Goal: Transaction & Acquisition: Download file/media

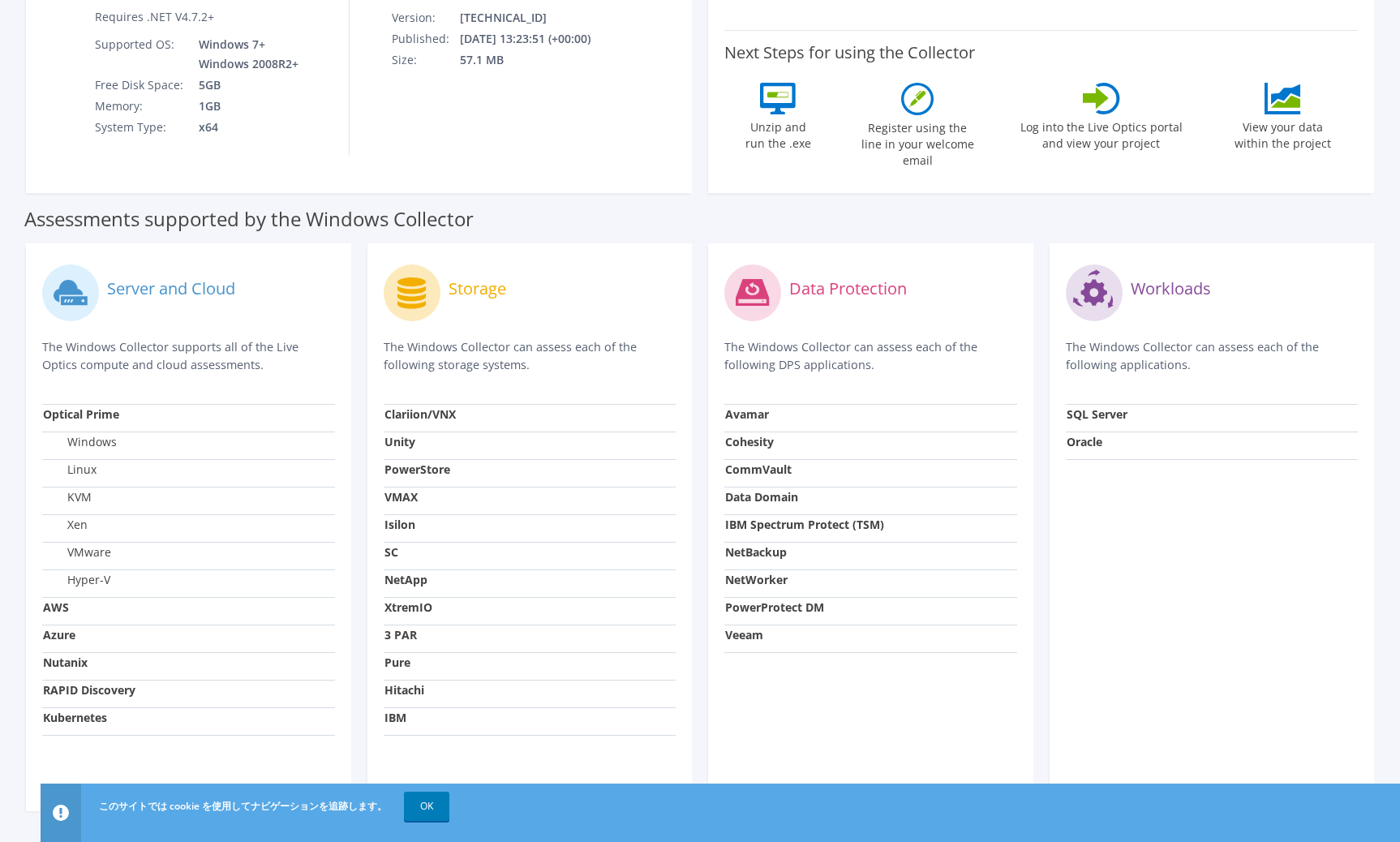
scroll to position [363, 0]
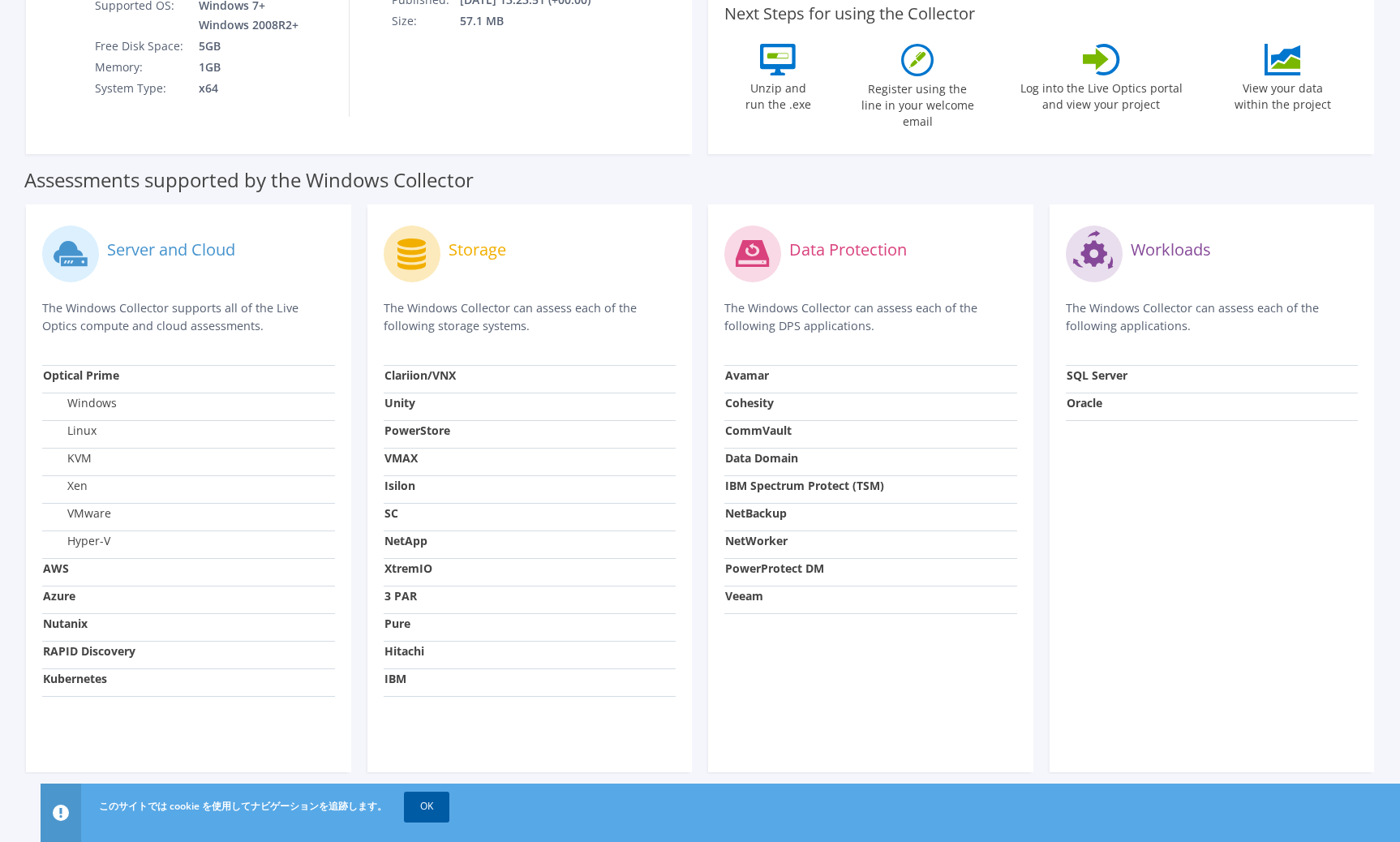
click at [427, 811] on link "OK" at bounding box center [426, 806] width 45 height 30
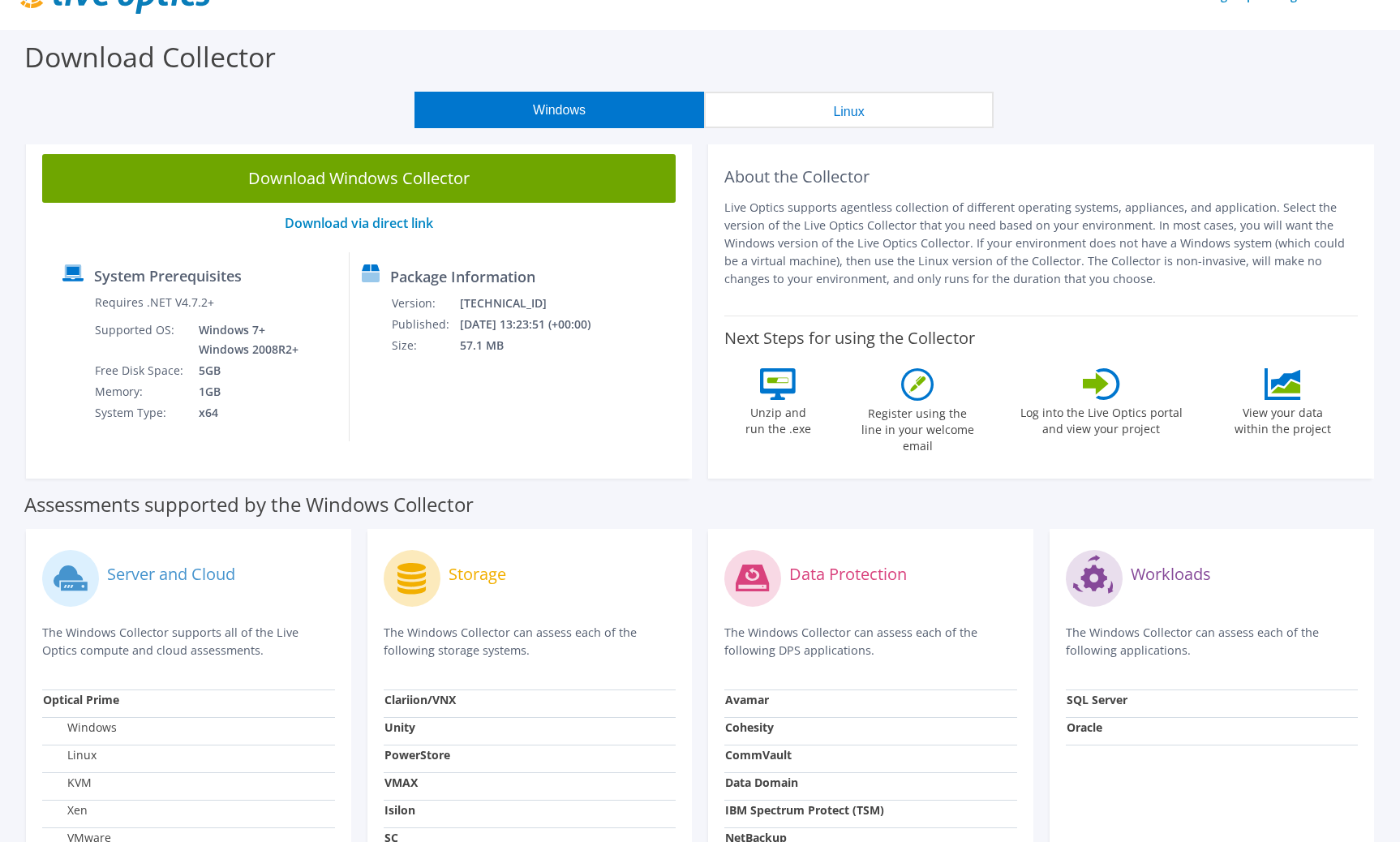
scroll to position [0, 0]
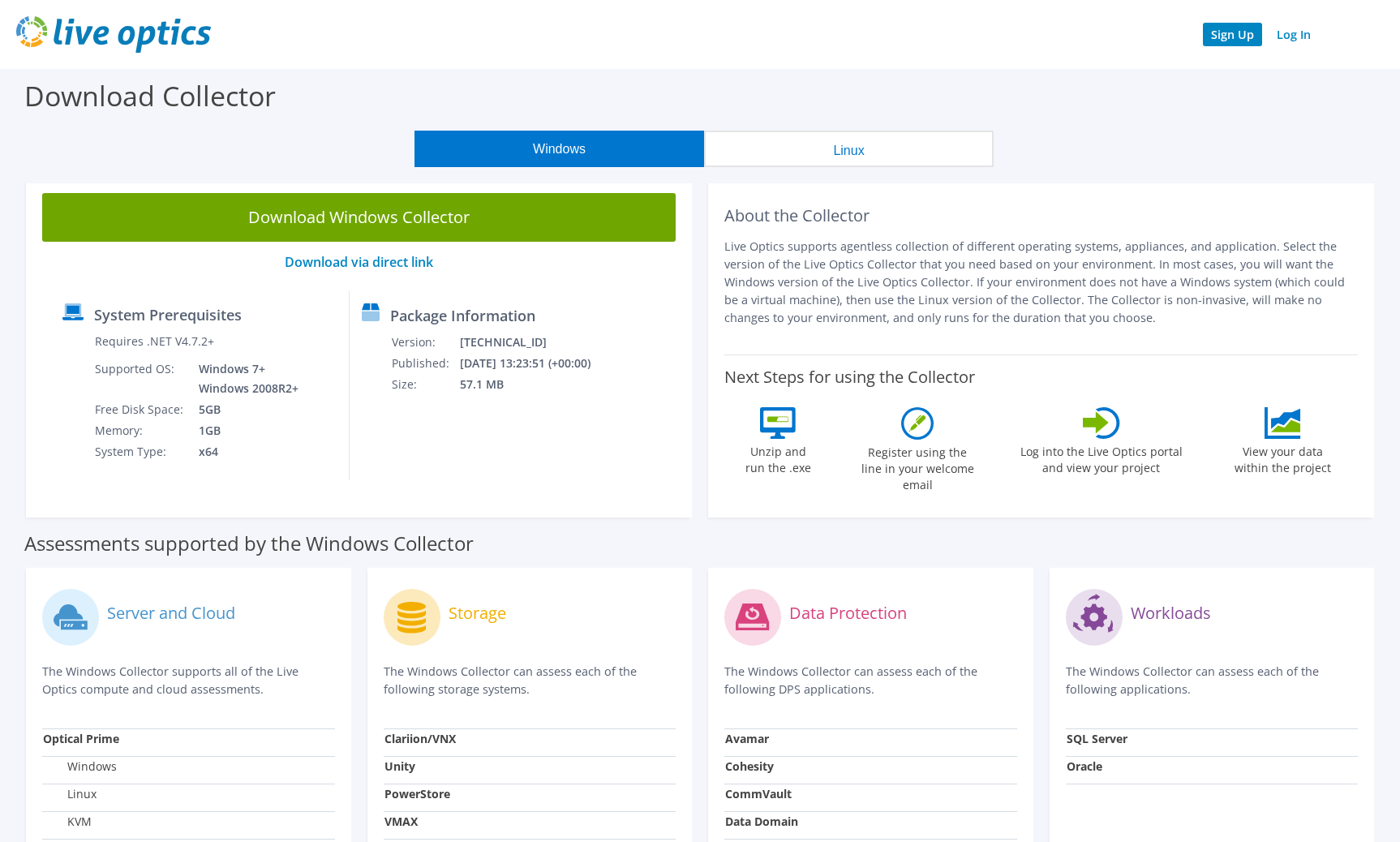
click at [1228, 34] on link "Sign Up" at bounding box center [1233, 34] width 59 height 24
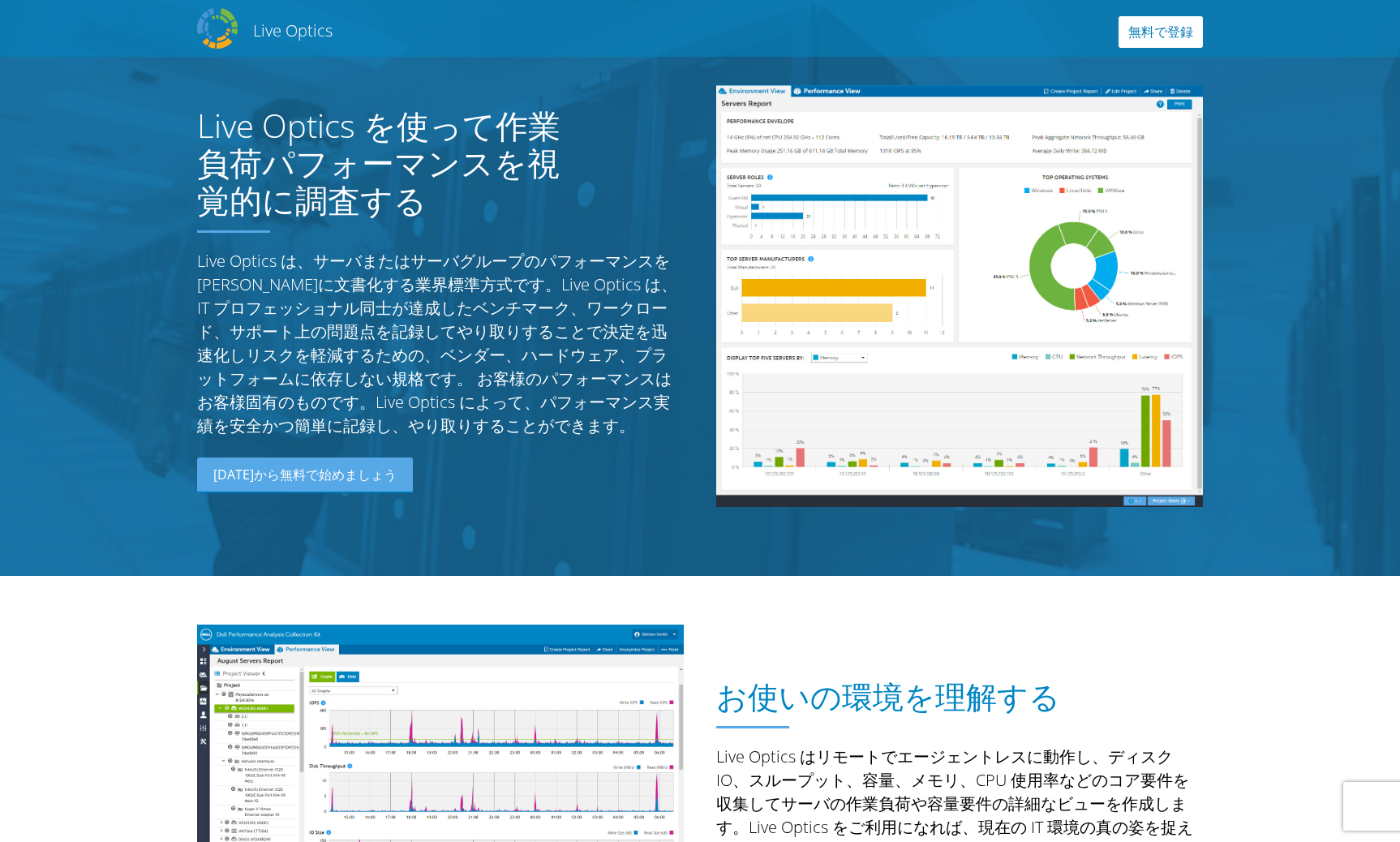
click at [1161, 35] on link "無料で登録" at bounding box center [1160, 32] width 85 height 31
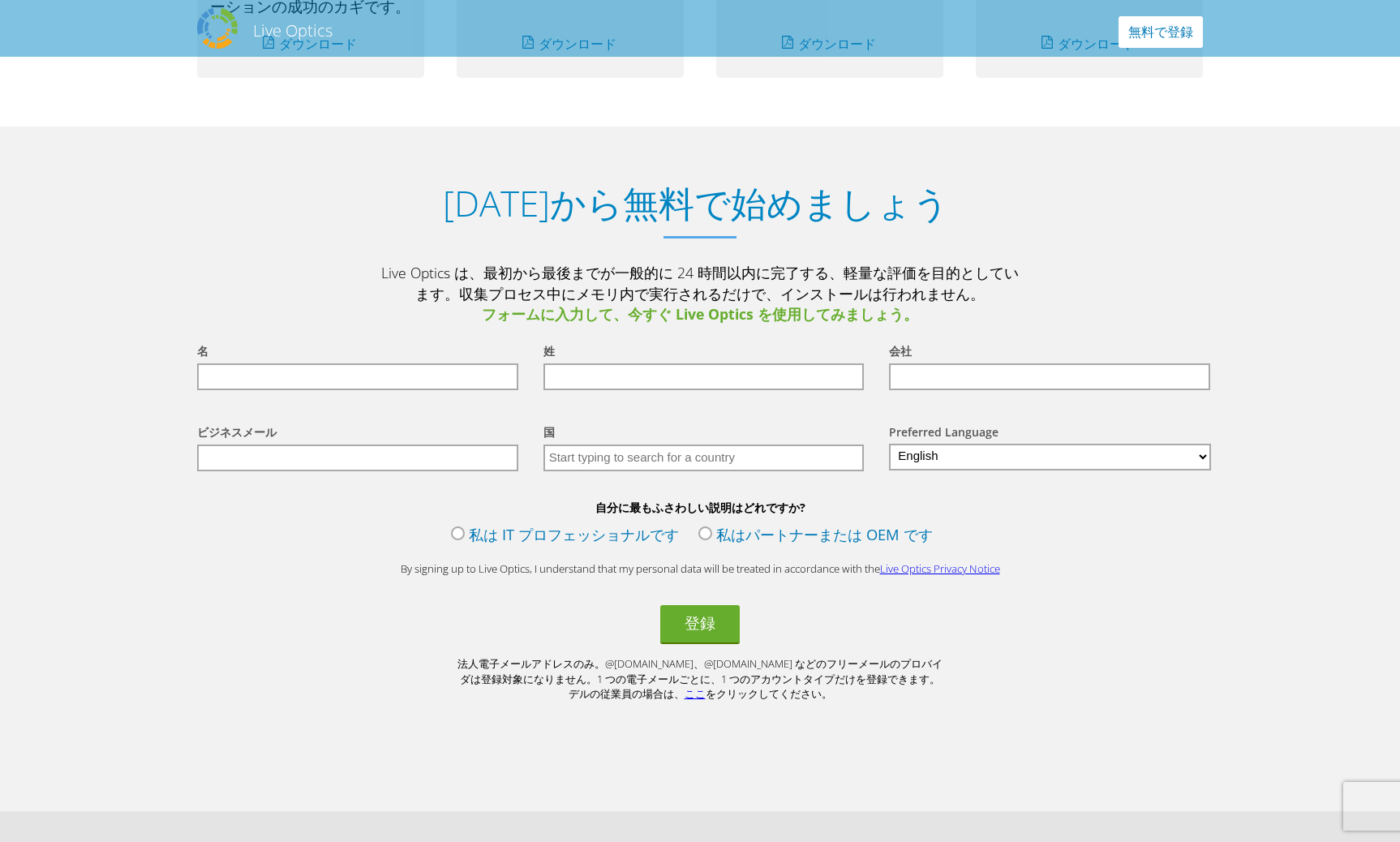
scroll to position [1670, 0]
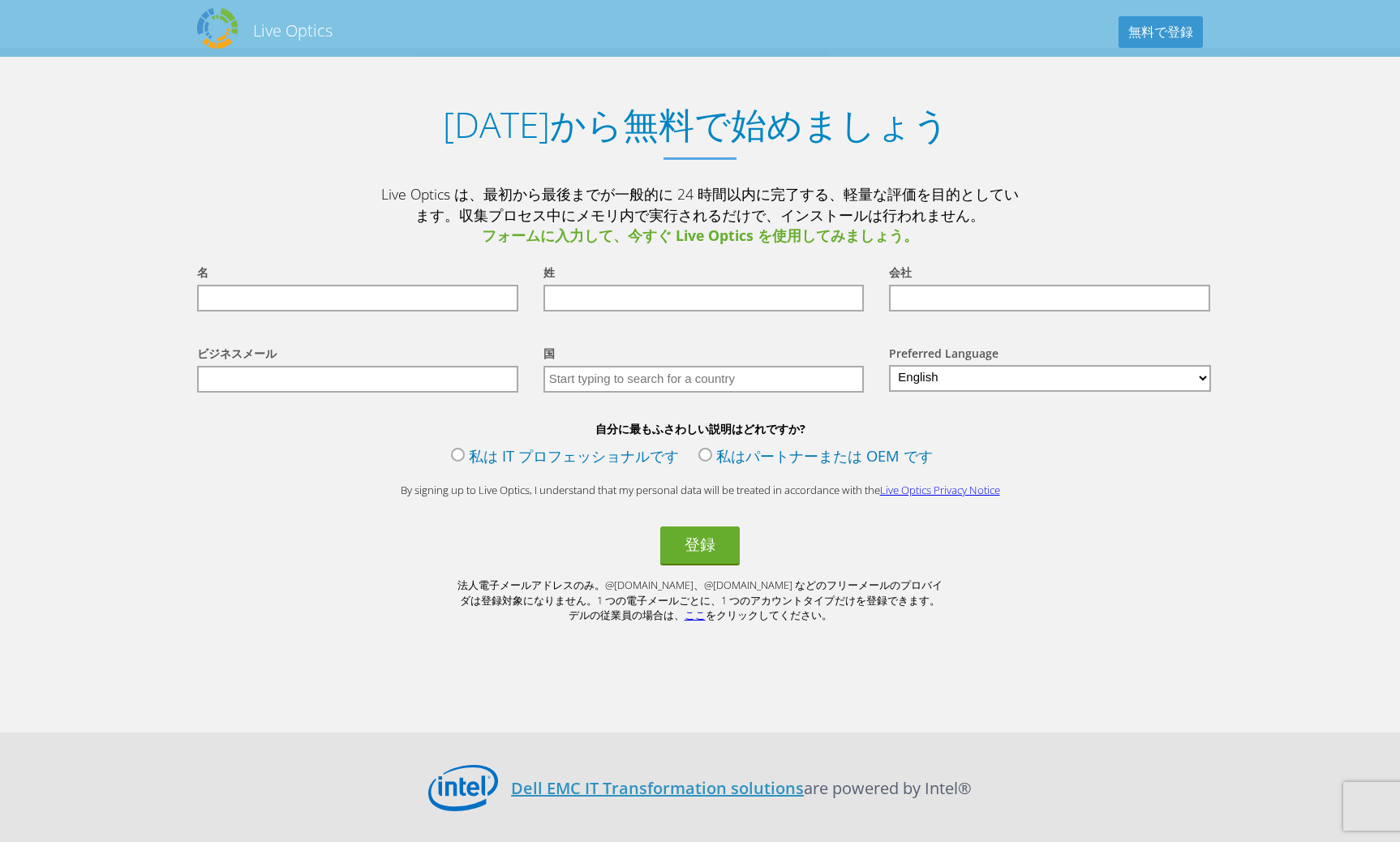
click at [350, 298] on input "text" at bounding box center [357, 298] width 322 height 27
type input "[PERSON_NAME]"
click at [585, 285] on div "姓" at bounding box center [701, 274] width 314 height 22
click at [584, 295] on input "text" at bounding box center [704, 298] width 322 height 27
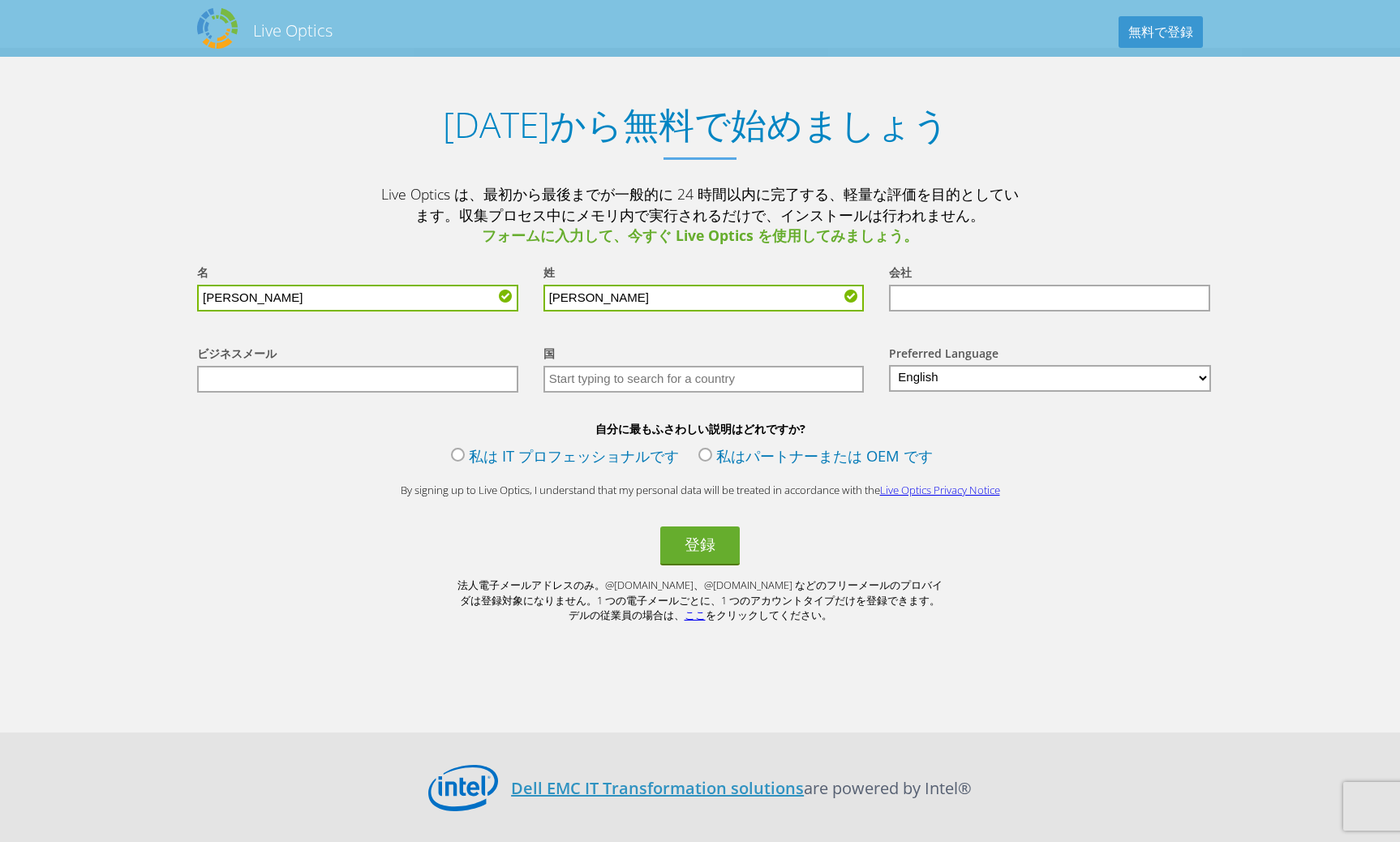
type input "[PERSON_NAME]"
click at [948, 306] on input "text" at bounding box center [1050, 298] width 322 height 27
paste input "株式会社ツカダ・グローバルホールディング"
type input "株式会社ツカダ・グローバルホールディング"
click at [412, 390] on input "text" at bounding box center [357, 379] width 322 height 27
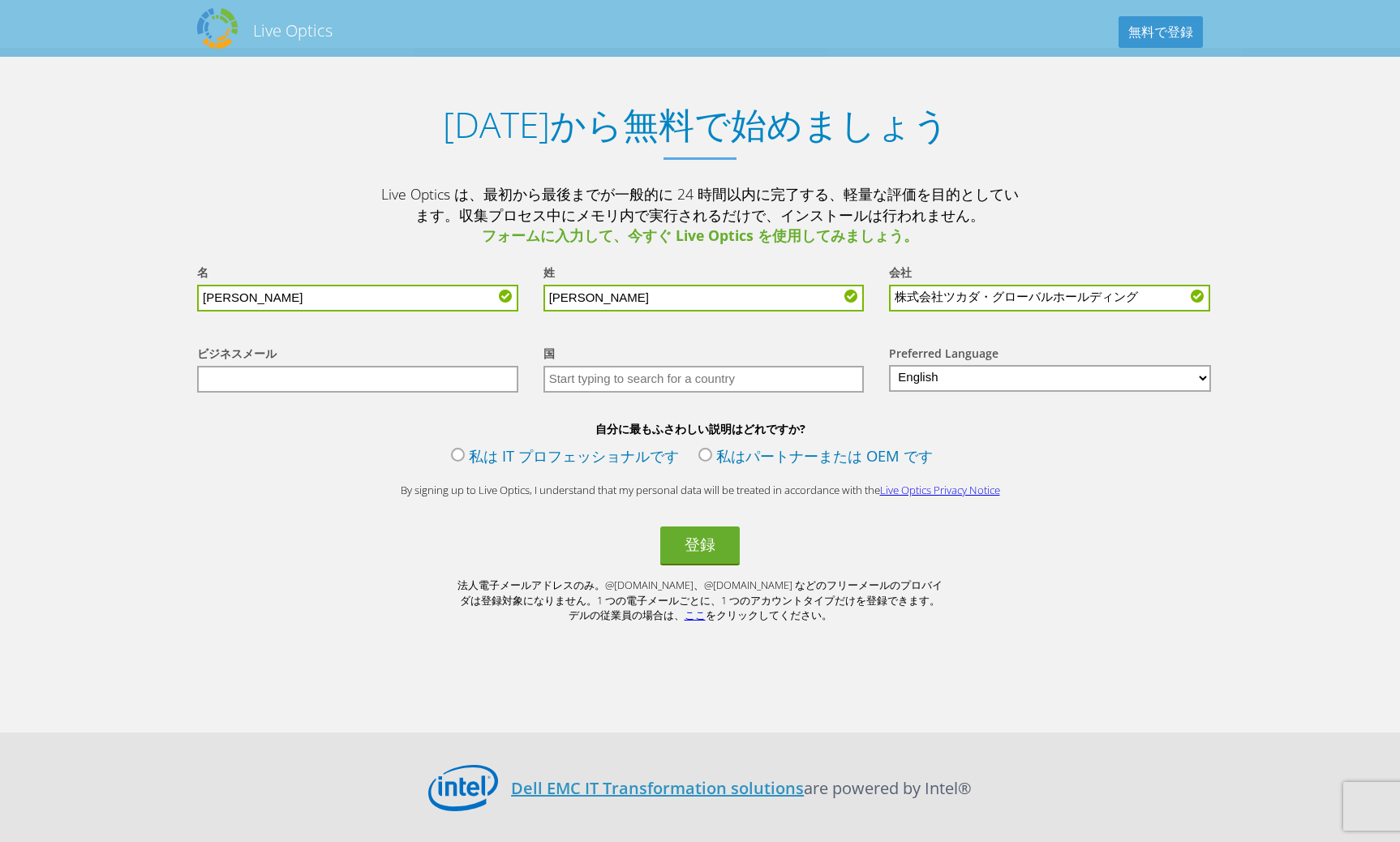
paste input "[EMAIL_ADDRESS][DOMAIN_NAME]"
type input "[EMAIL_ADDRESS][DOMAIN_NAME]"
click at [583, 392] on input "text" at bounding box center [704, 379] width 322 height 27
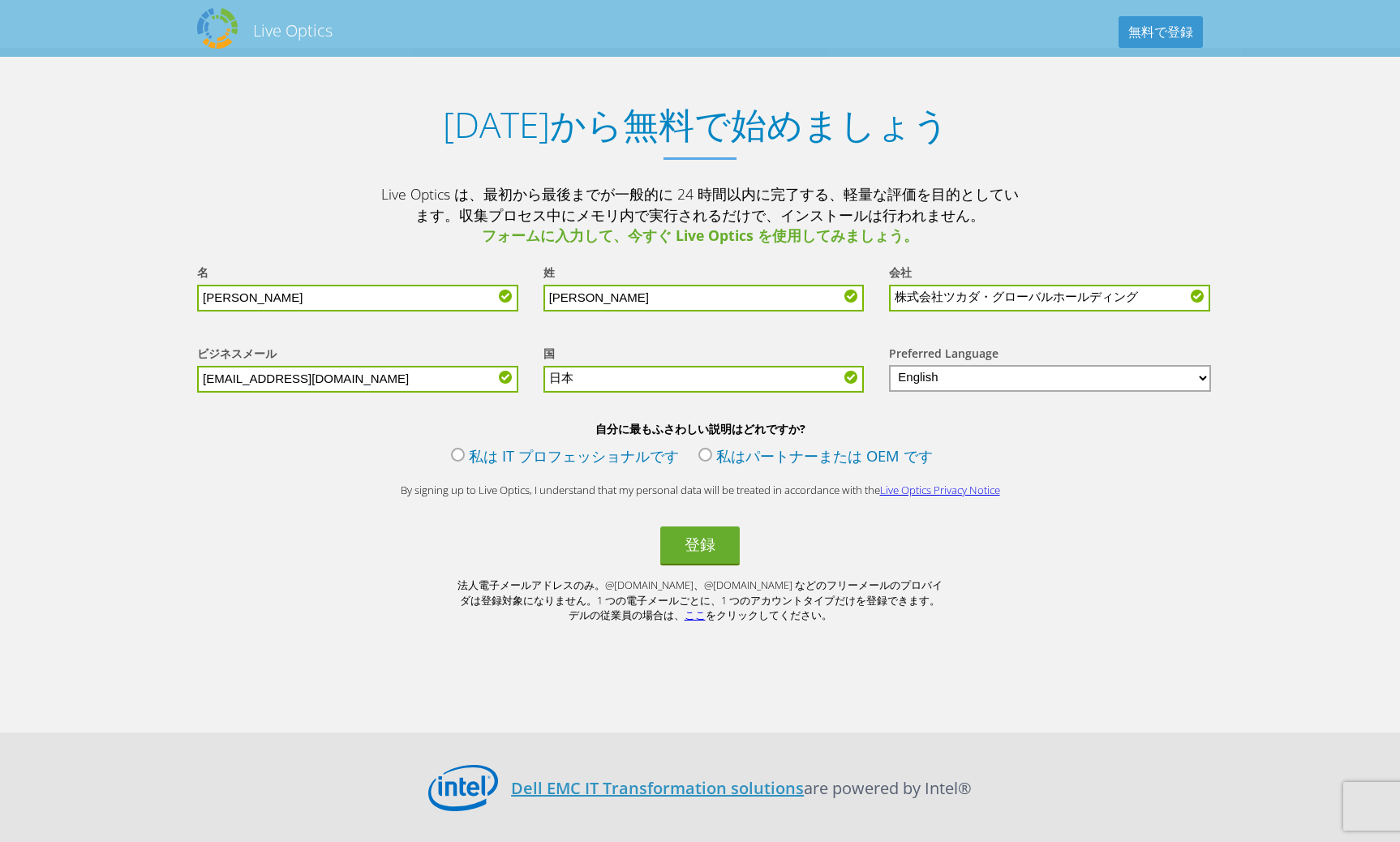
type input "日本"
click at [977, 391] on select "English Deutsch Español Français Italiano Polski Português Русский 中文 日本語 한국어" at bounding box center [1050, 378] width 322 height 27
select select "ja-JP"
click at [889, 371] on select "English Deutsch Español Français Italiano Polski Português Русский 中文 日本語 한국어" at bounding box center [1050, 378] width 322 height 27
click at [452, 467] on label "私は IT プロフェッショナルです" at bounding box center [565, 458] width 228 height 25
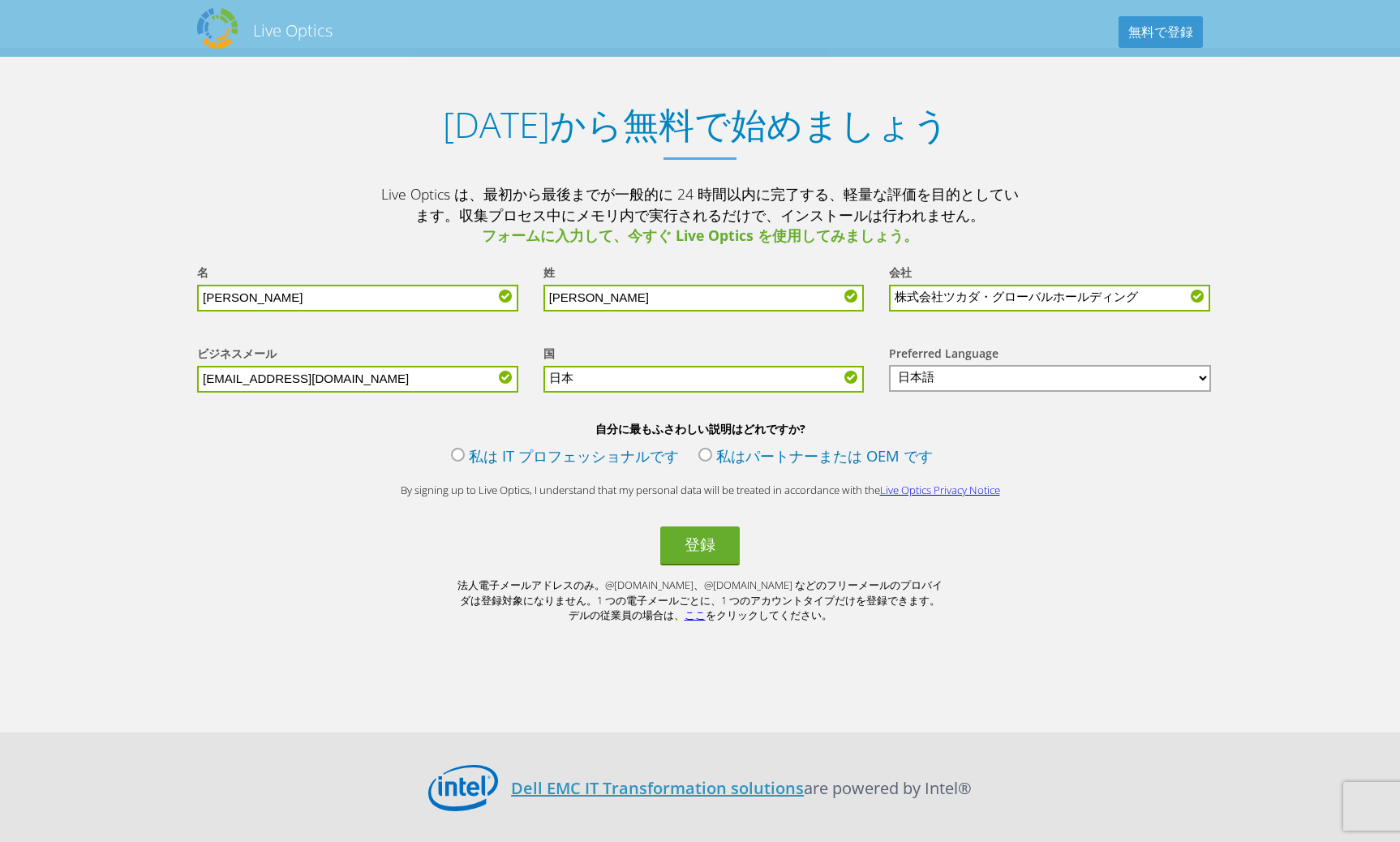
click at [0, 0] on input "私は IT プロフェッショナルです" at bounding box center [0, 0] width 0 height 0
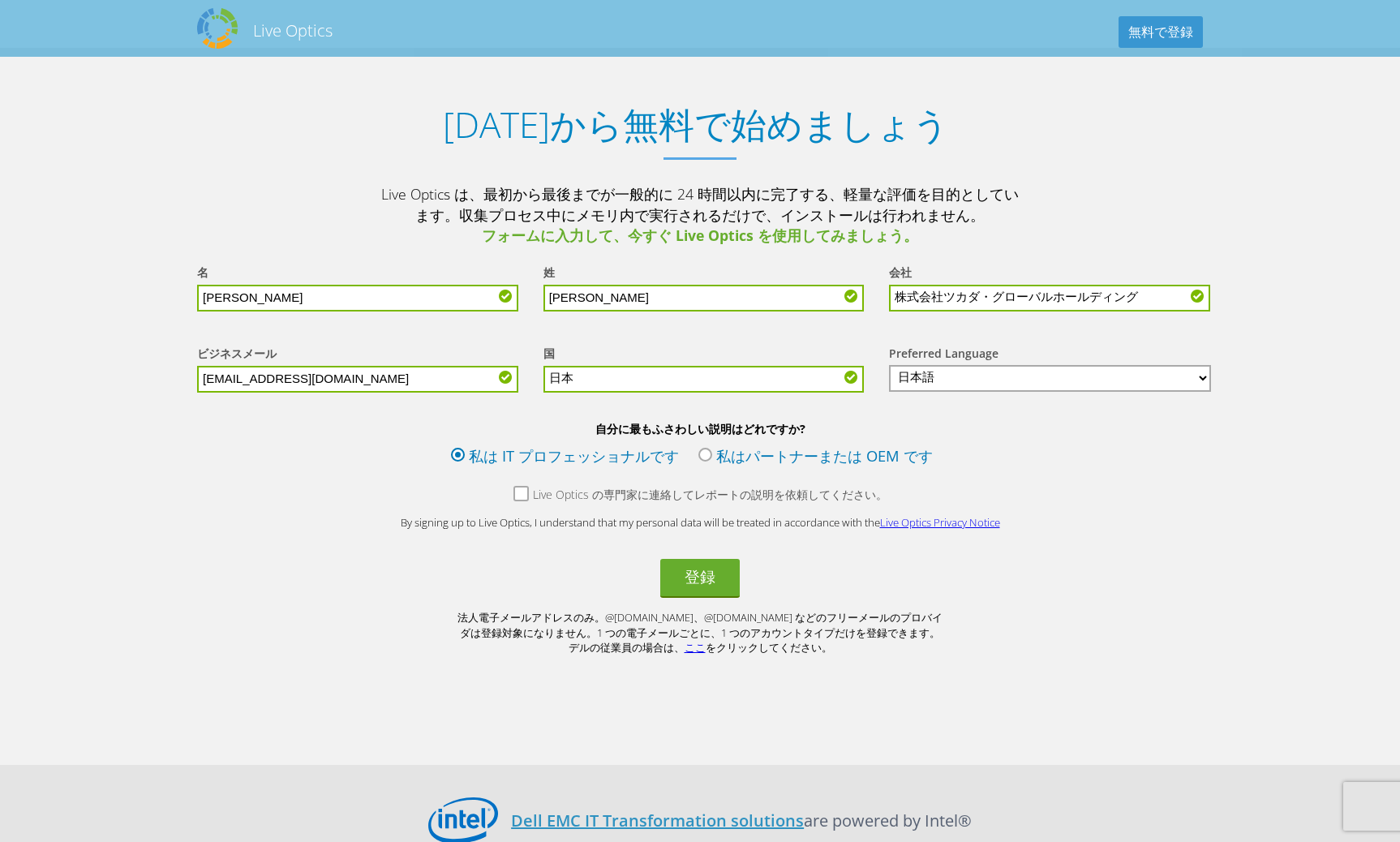
click at [520, 507] on label "Live Optics の専門家に連絡してレポートの説明を依頼してください。" at bounding box center [700, 496] width 374 height 20
click at [0, 0] on input "Live Optics の専門家に連絡してレポートの説明を依頼してください。" at bounding box center [0, 0] width 0 height 0
click at [701, 597] on button "登録" at bounding box center [700, 578] width 79 height 39
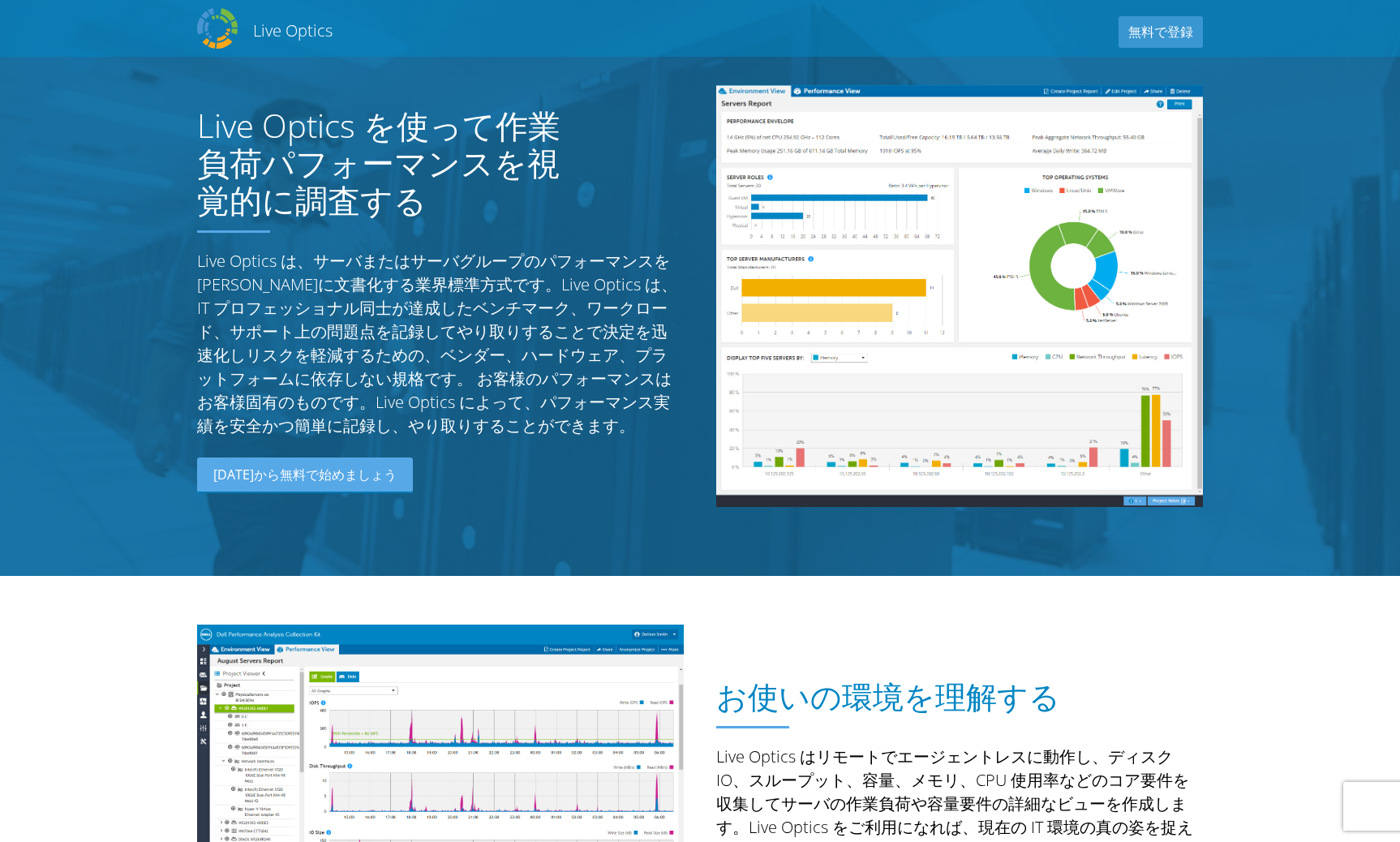
select select "ja-JP"
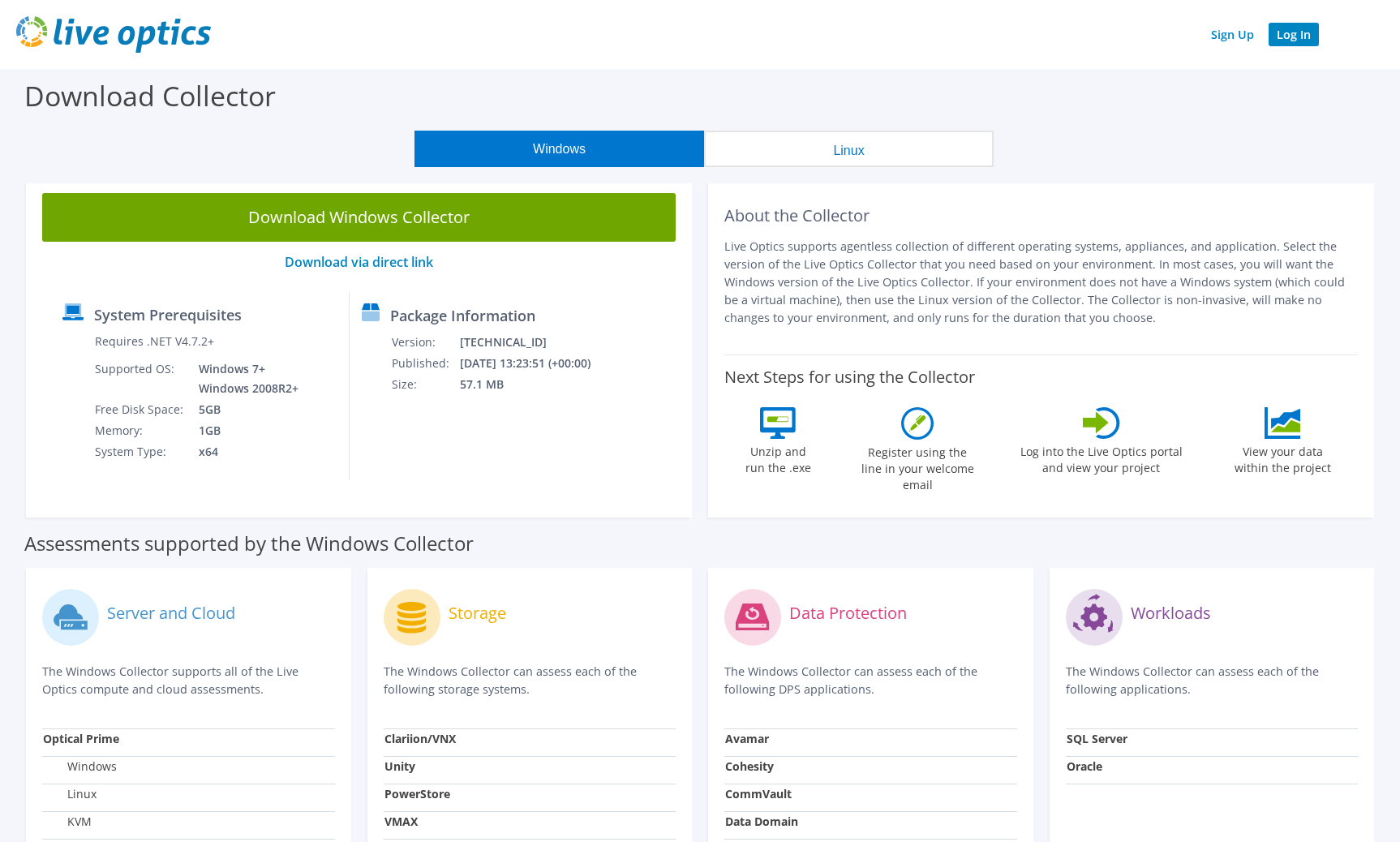
click at [1288, 39] on link "Log In" at bounding box center [1294, 34] width 51 height 24
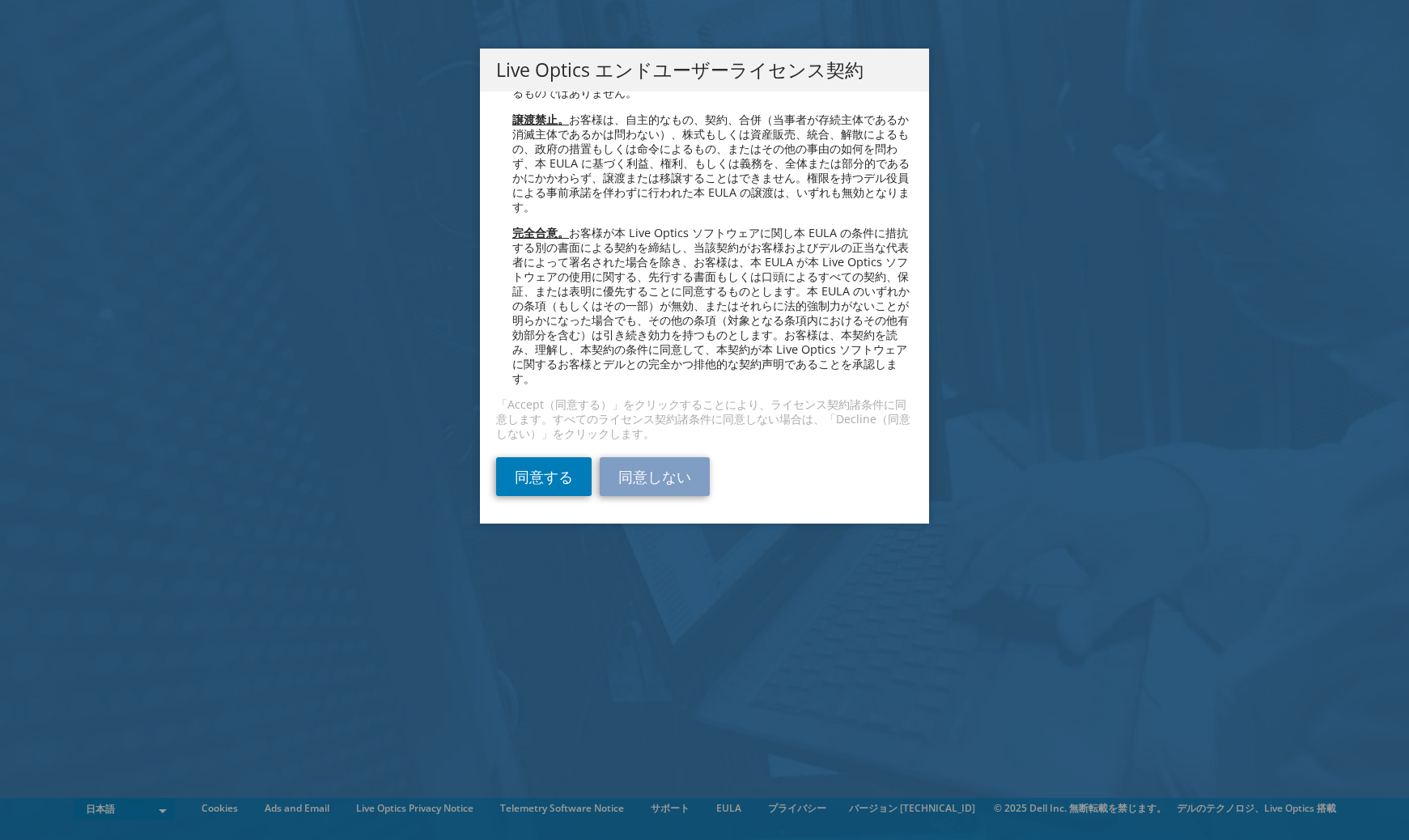
scroll to position [5916, 0]
click at [532, 480] on link "同意する" at bounding box center [544, 477] width 96 height 39
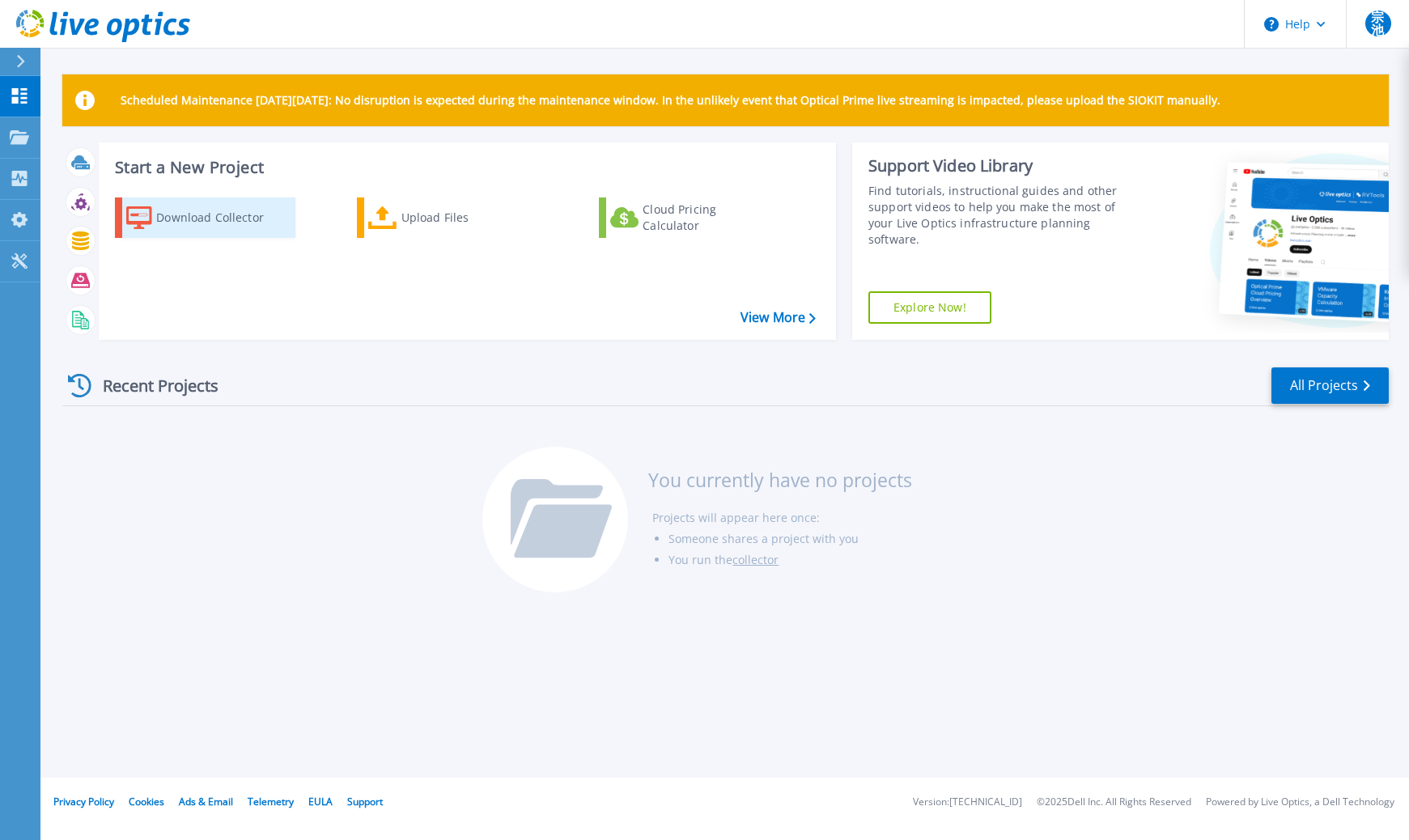
click at [221, 221] on div "Download Collector" at bounding box center [221, 217] width 130 height 32
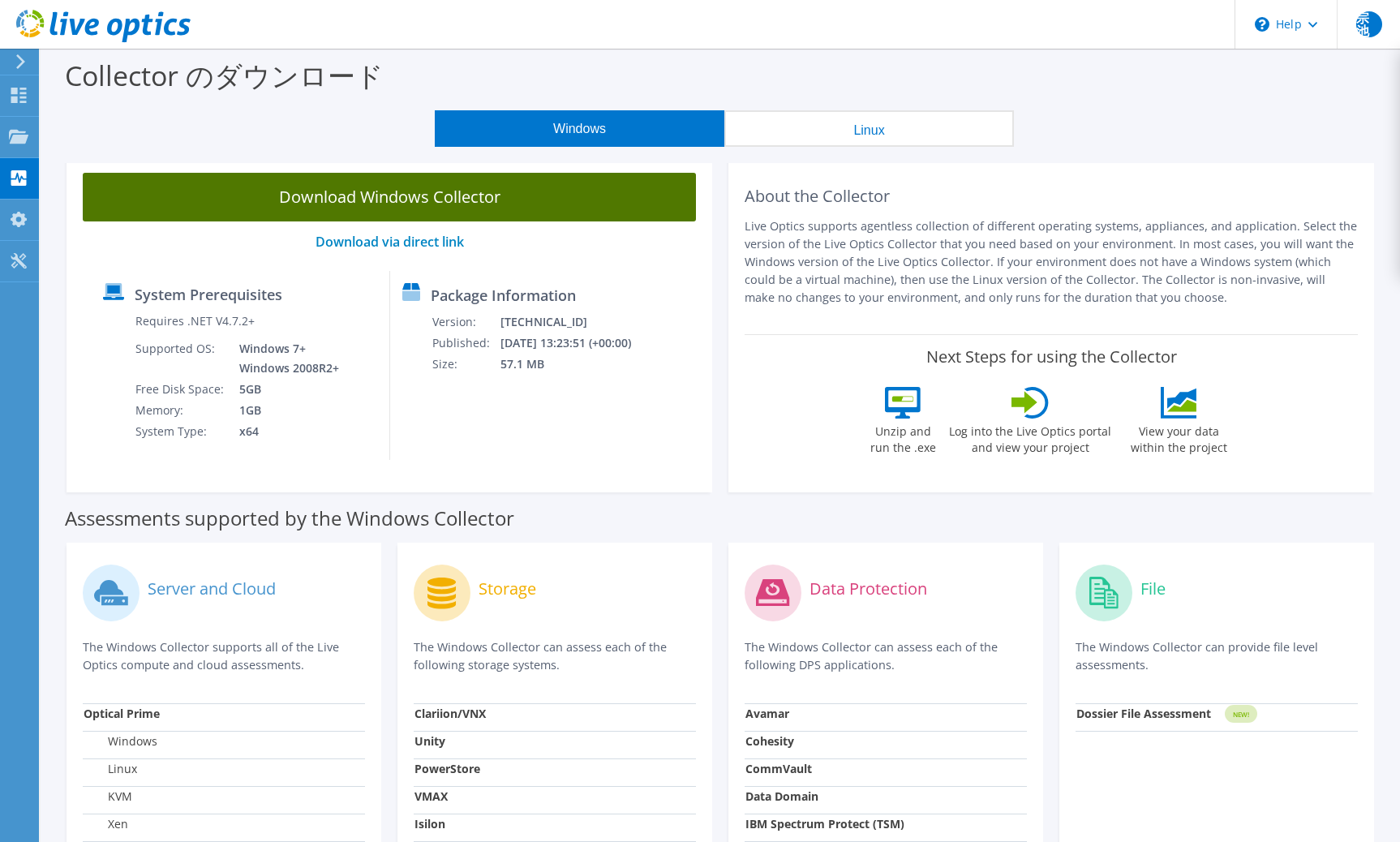
click at [372, 204] on link "Download Windows Collector" at bounding box center [390, 197] width 614 height 49
